Goal: Information Seeking & Learning: Find contact information

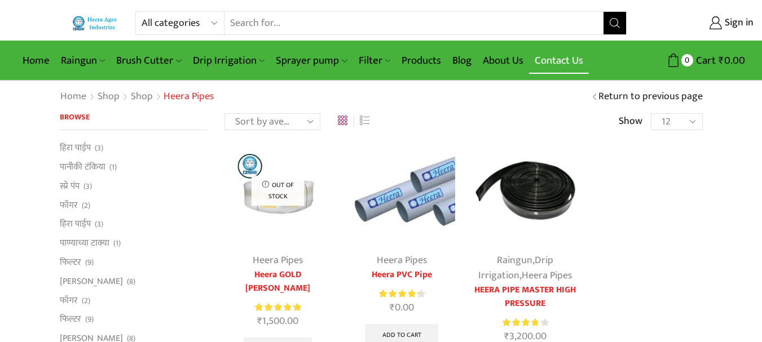
click at [557, 64] on link "Contact Us" at bounding box center [559, 60] width 60 height 27
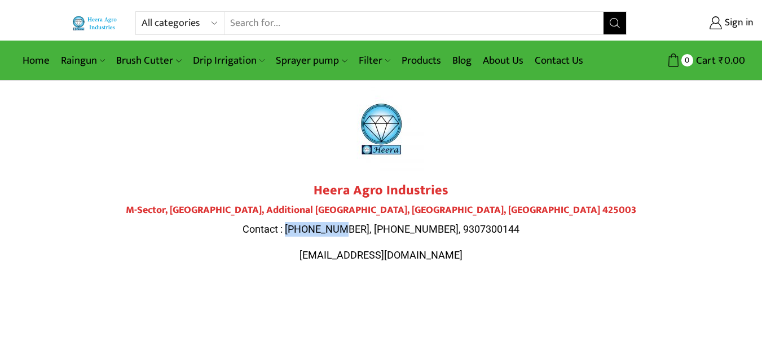
drag, startPoint x: 368, startPoint y: 227, endPoint x: 314, endPoint y: 225, distance: 54.2
click at [314, 225] on span "Contact : 9284000511, 9307300143, 9307300144" at bounding box center [381, 229] width 277 height 12
copy span "9284000511"
drag, startPoint x: 429, startPoint y: 226, endPoint x: 374, endPoint y: 226, distance: 55.3
click at [374, 226] on span "Contact : 9284000511, 9307300143, 9307300144" at bounding box center [381, 229] width 277 height 12
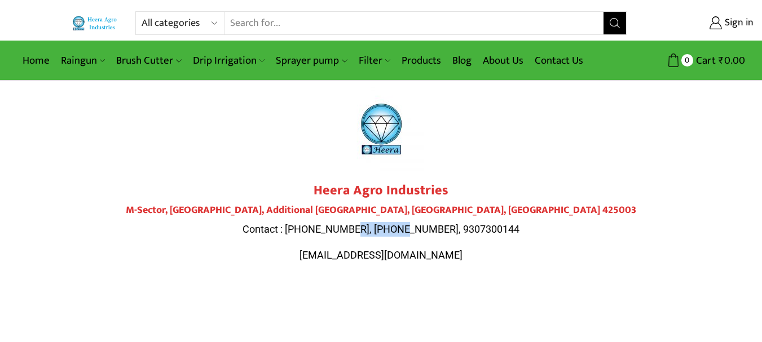
copy span "9307300143"
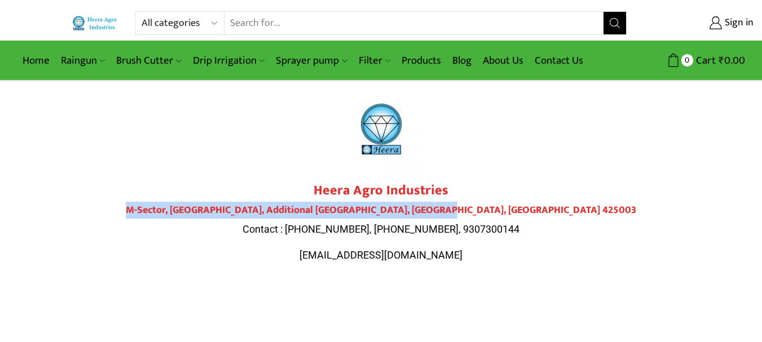
drag, startPoint x: 534, startPoint y: 207, endPoint x: 214, endPoint y: 207, distance: 319.4
click at [214, 207] on h4 "M-Sector, Patil Nagar, Additional MIDC, Jalgaon, Maharashtra 425003" at bounding box center [381, 211] width 632 height 12
copy h4 "M-Sector, Patil Nagar, Additional MIDC, Jalgaon, Maharashtra 425003"
